Goal: Information Seeking & Learning: Learn about a topic

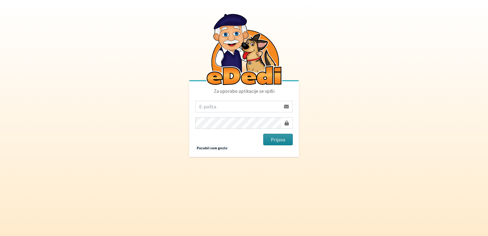
type input "[EMAIL_ADDRESS][PERSON_NAME][DOMAIN_NAME]"
click at [269, 138] on button "Prijava" at bounding box center [278, 139] width 30 height 12
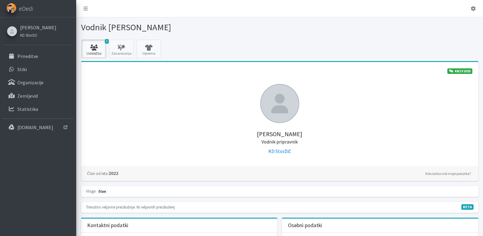
click at [91, 51] on link "3 Udeležba" at bounding box center [94, 49] width 24 height 18
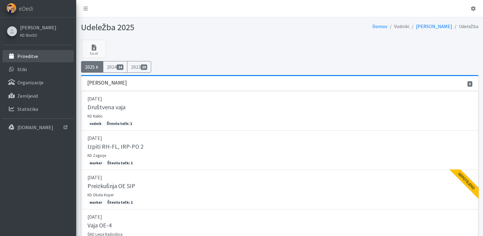
click at [30, 56] on p "Prireditve" at bounding box center [27, 56] width 21 height 6
click at [19, 57] on p "Prireditve" at bounding box center [27, 56] width 21 height 6
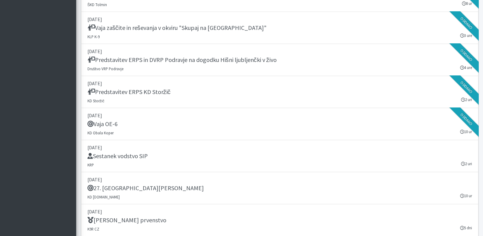
scroll to position [670, 0]
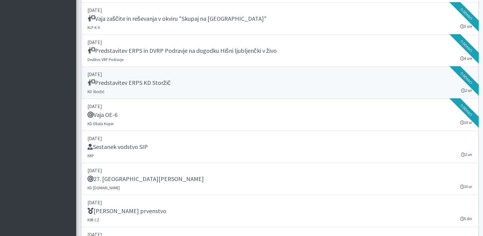
click at [147, 82] on h5 "Predstavitev ERPS KD Storžič" at bounding box center [128, 82] width 83 height 7
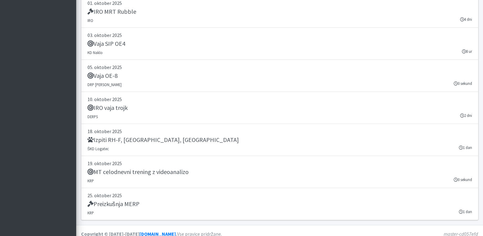
scroll to position [1055, 0]
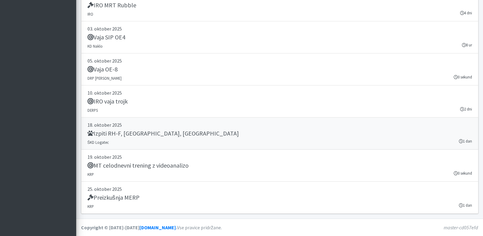
click at [101, 134] on h5 "Izpiti RH-F, FL, MT" at bounding box center [162, 133] width 151 height 7
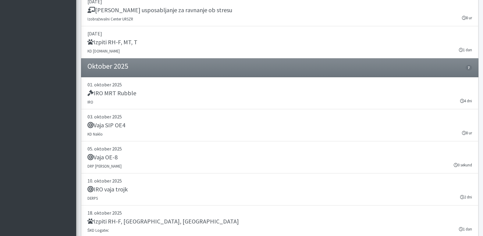
scroll to position [963, 0]
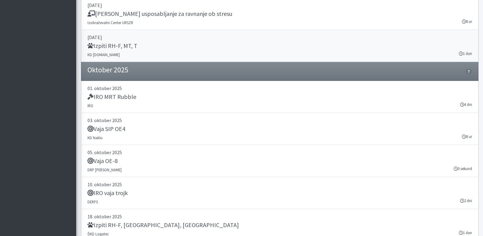
click at [115, 44] on h5 "Izpiti RH-F, MT, T" at bounding box center [112, 45] width 50 height 7
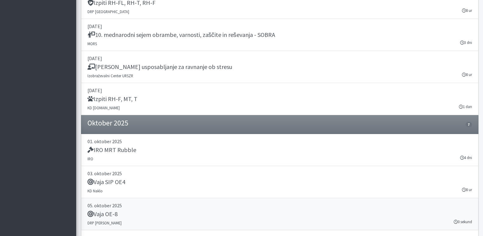
scroll to position [902, 0]
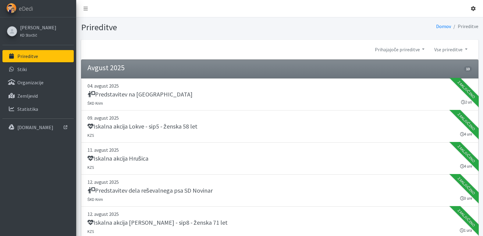
click at [474, 8] on icon at bounding box center [473, 8] width 5 height 5
click at [450, 24] on link "Odjavi se" at bounding box center [456, 23] width 48 height 10
